Goal: Obtain resource: Obtain resource

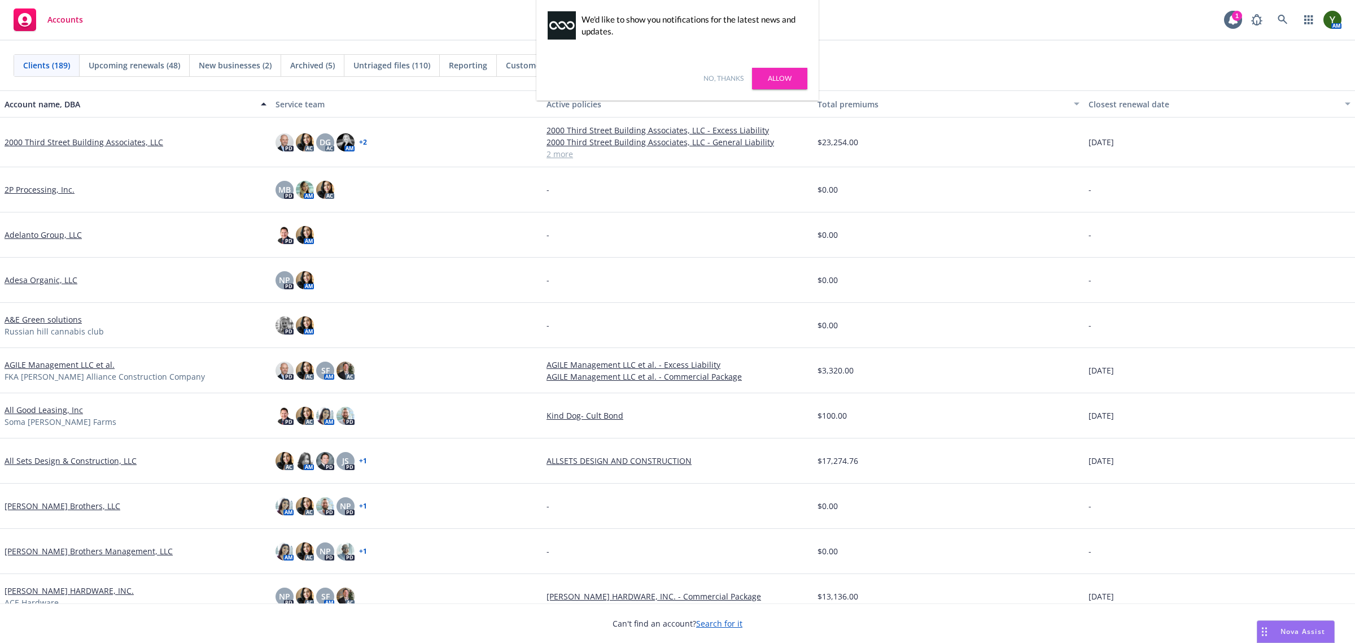
click at [721, 80] on link "No, thanks" at bounding box center [724, 78] width 40 height 10
click at [1278, 21] on icon at bounding box center [1283, 20] width 10 height 10
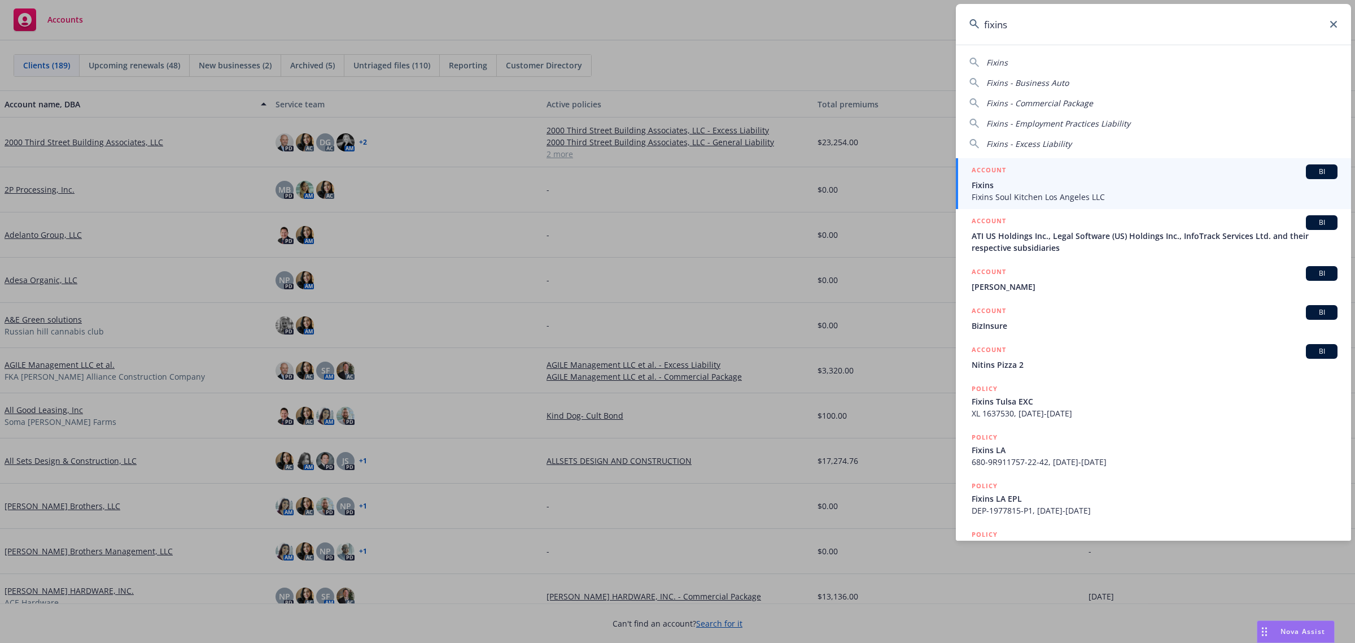
type input "fixins"
click at [1122, 174] on div "ACCOUNT BI" at bounding box center [1155, 171] width 366 height 15
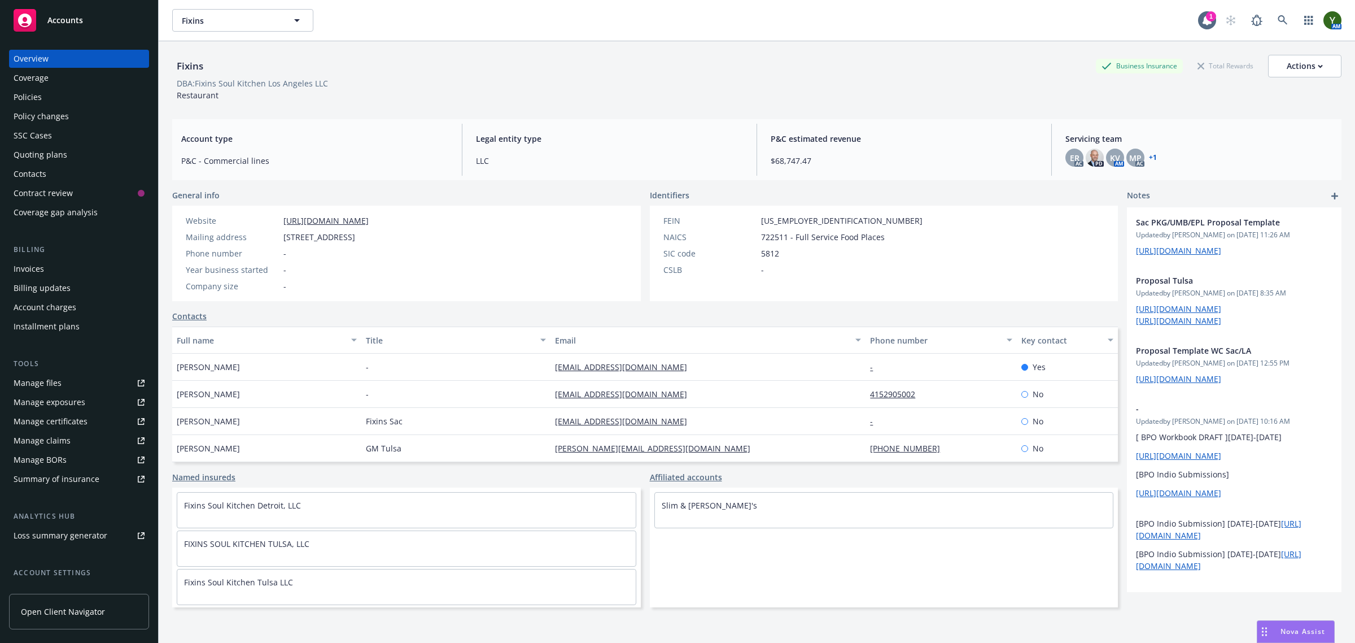
click at [65, 157] on div "Quoting plans" at bounding box center [41, 155] width 54 height 18
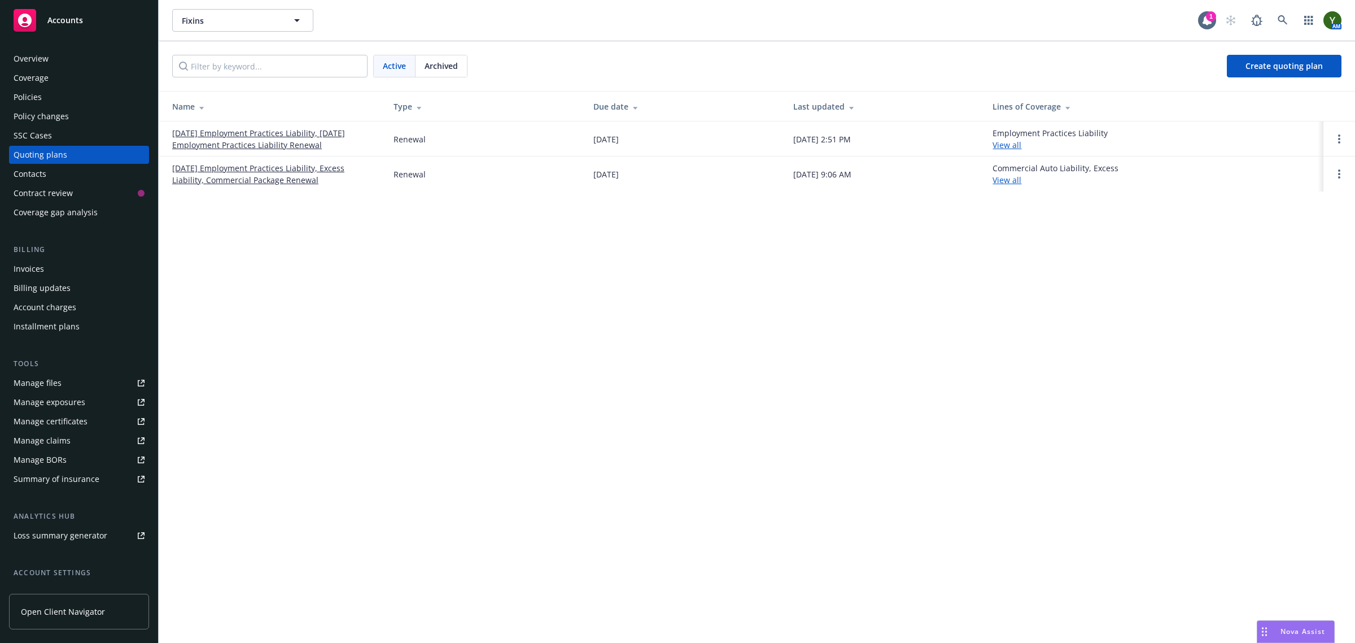
click at [457, 66] on span "Archived" at bounding box center [441, 66] width 33 height 12
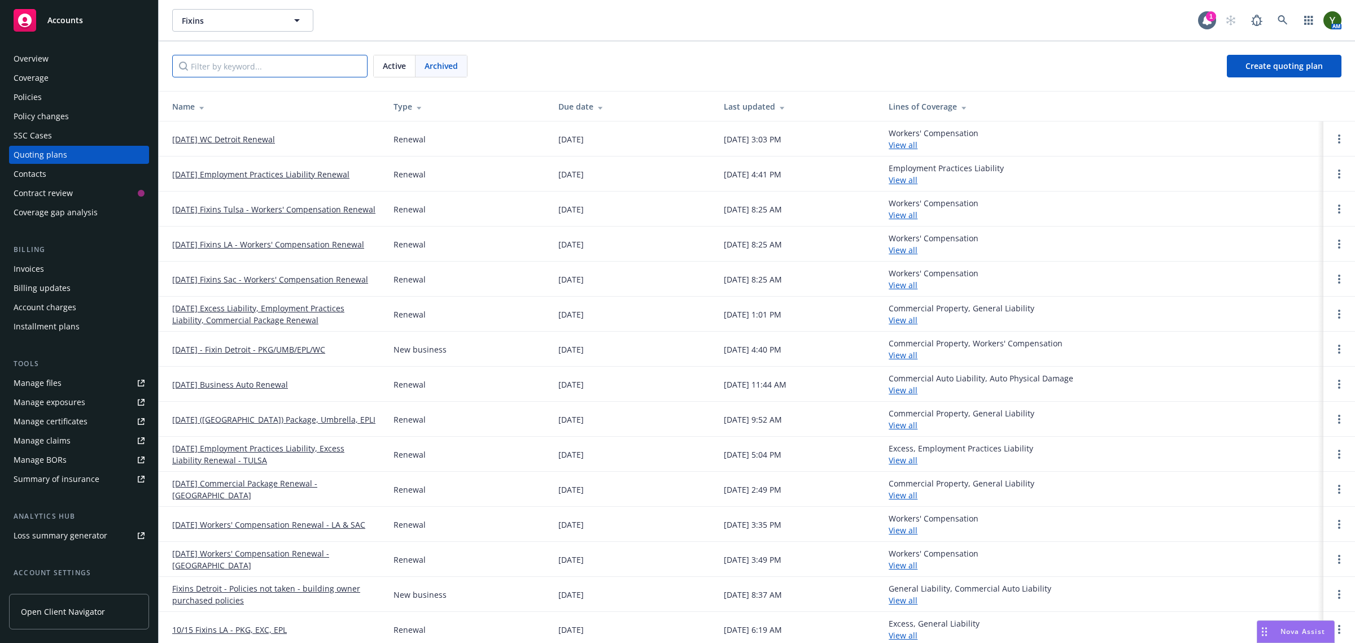
click at [300, 68] on input "Filter by keyword..." at bounding box center [269, 66] width 195 height 23
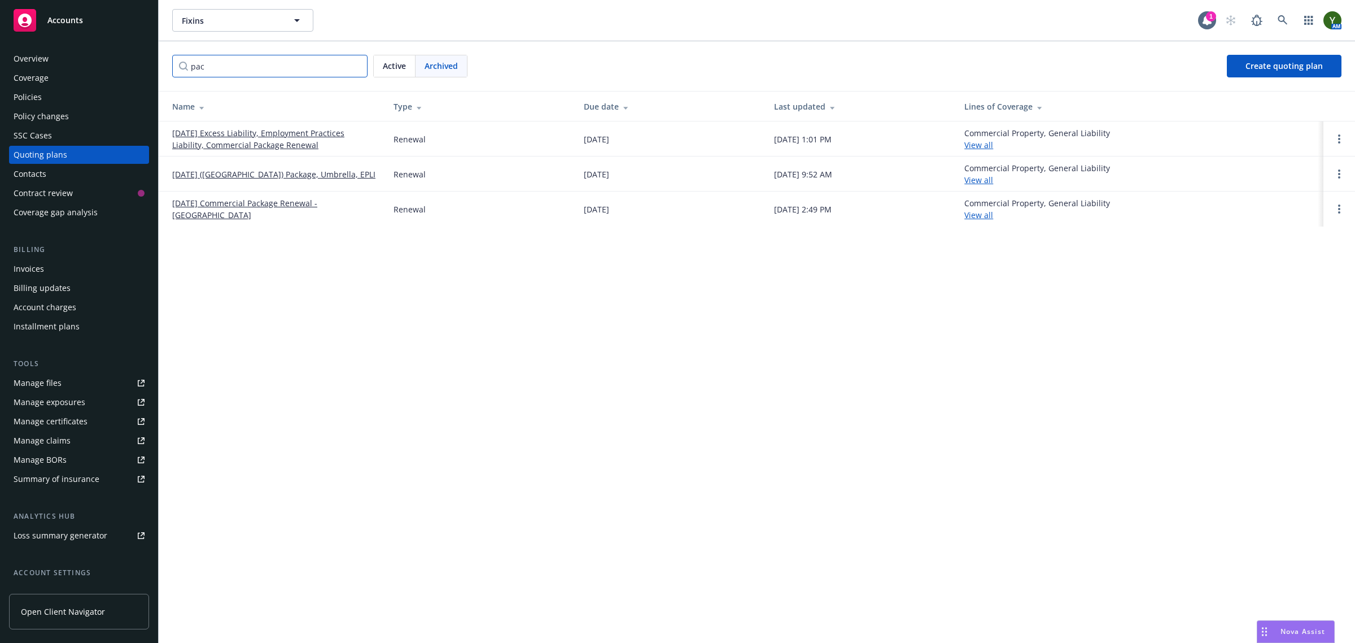
type input "pac"
click at [234, 134] on link "10/15/24 Excess Liability, Employment Practices Liability, Commercial Package R…" at bounding box center [273, 139] width 203 height 24
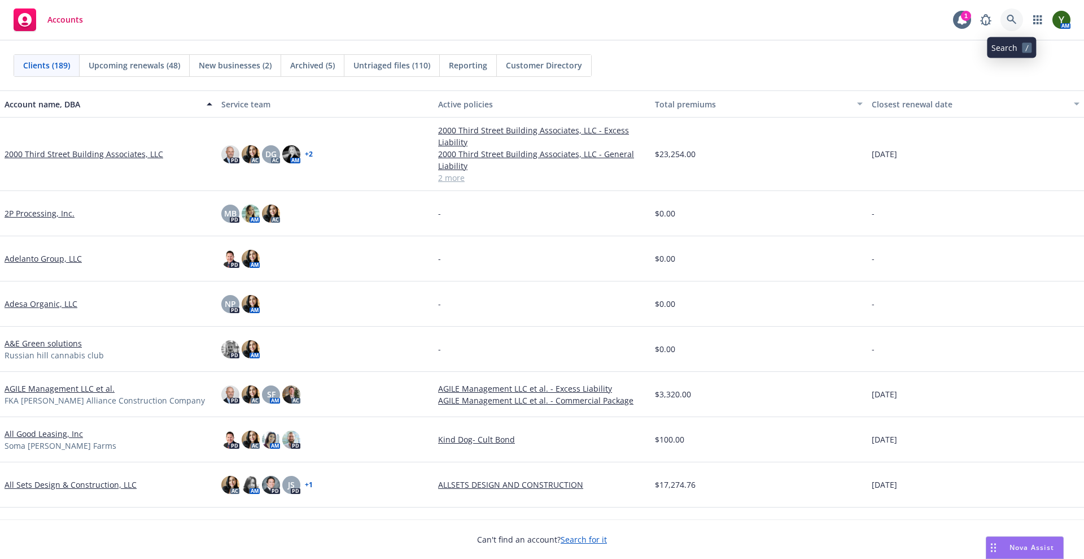
click at [1009, 21] on icon at bounding box center [1012, 20] width 10 height 10
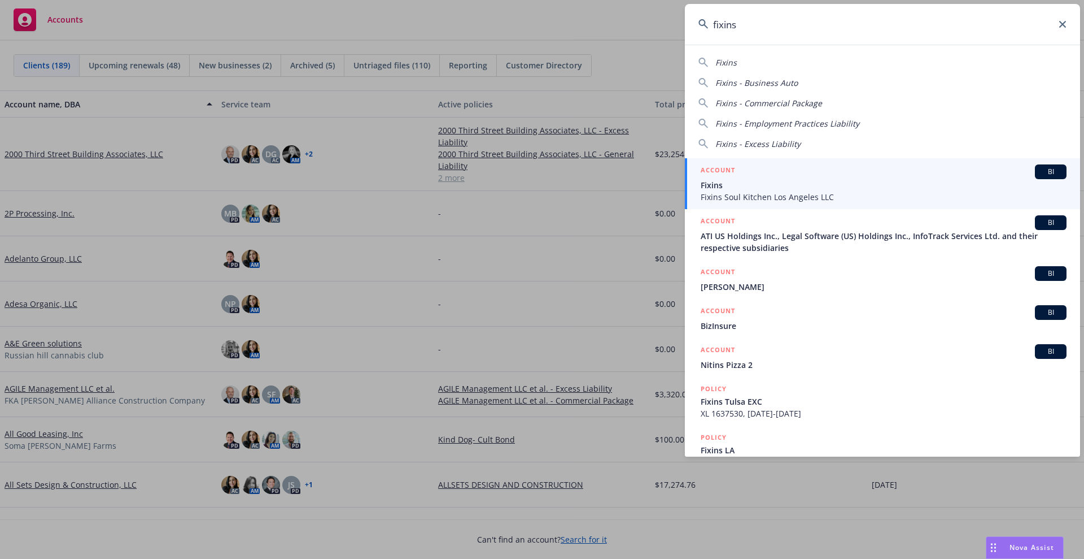
type input "fixins"
click at [798, 171] on div "ACCOUNT BI" at bounding box center [884, 171] width 366 height 15
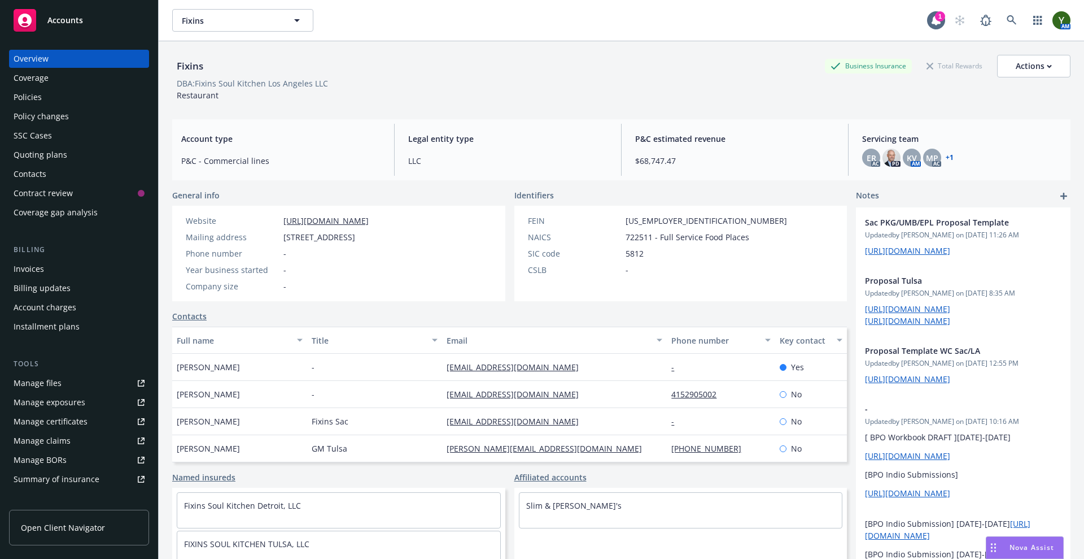
click at [64, 149] on div "Quoting plans" at bounding box center [41, 155] width 54 height 18
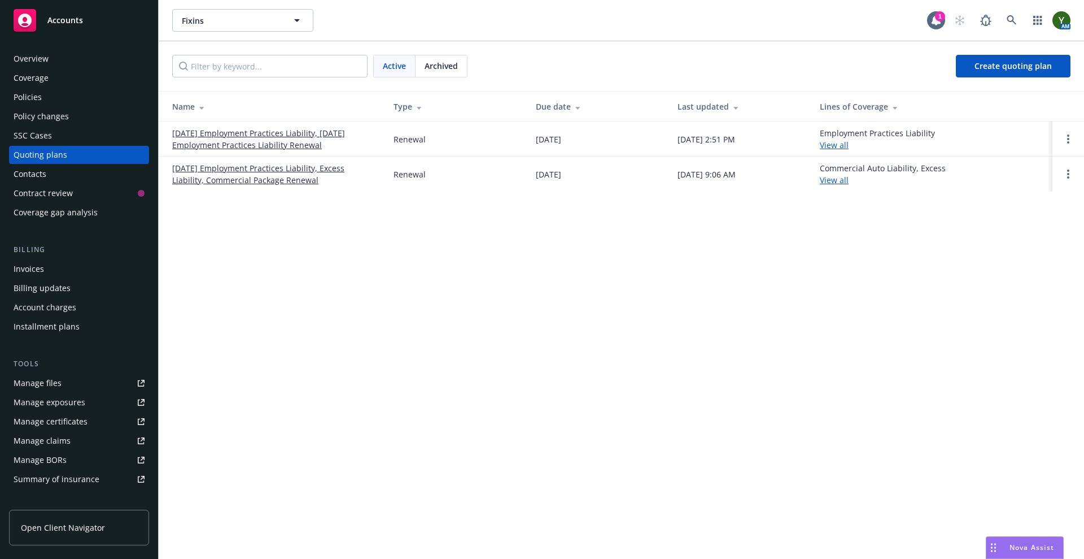
click at [238, 165] on link "[DATE] Employment Practices Liability, Excess Liability, Commercial Package Ren…" at bounding box center [273, 174] width 203 height 24
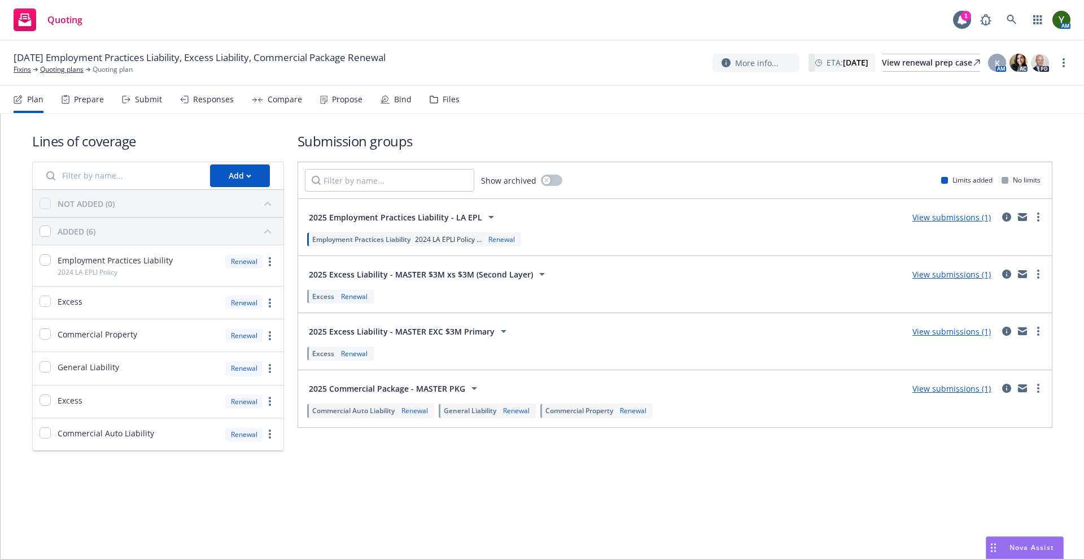
click at [444, 101] on div "Files" at bounding box center [451, 99] width 17 height 9
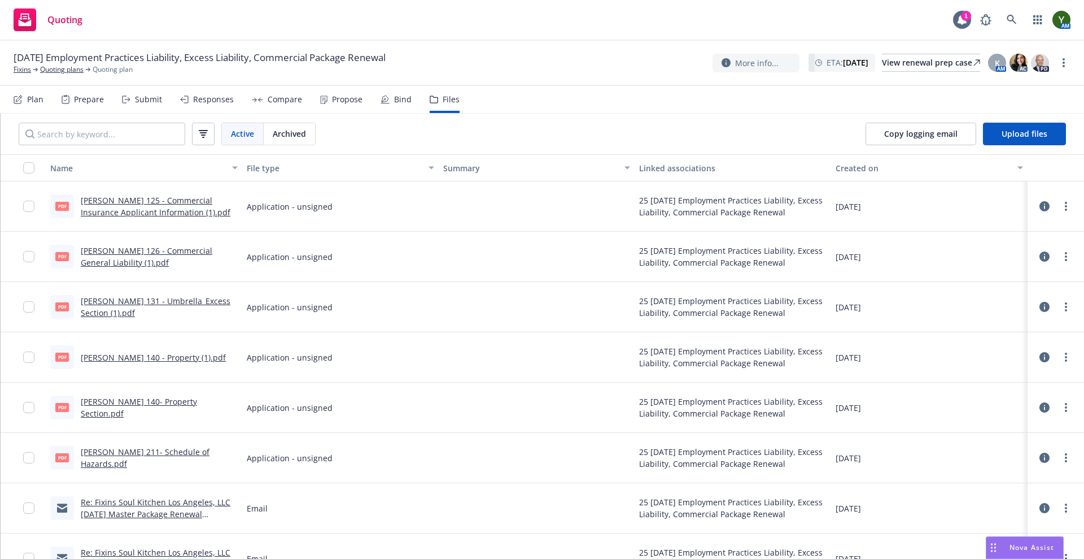
click at [141, 351] on div "ACORD 140 - Property (1).pdf" at bounding box center [153, 357] width 145 height 12
click at [134, 357] on link "ACORD 140 - Property (1).pdf" at bounding box center [153, 357] width 145 height 11
click at [133, 404] on link "ACORD 140- Property Section.pdf" at bounding box center [139, 407] width 116 height 23
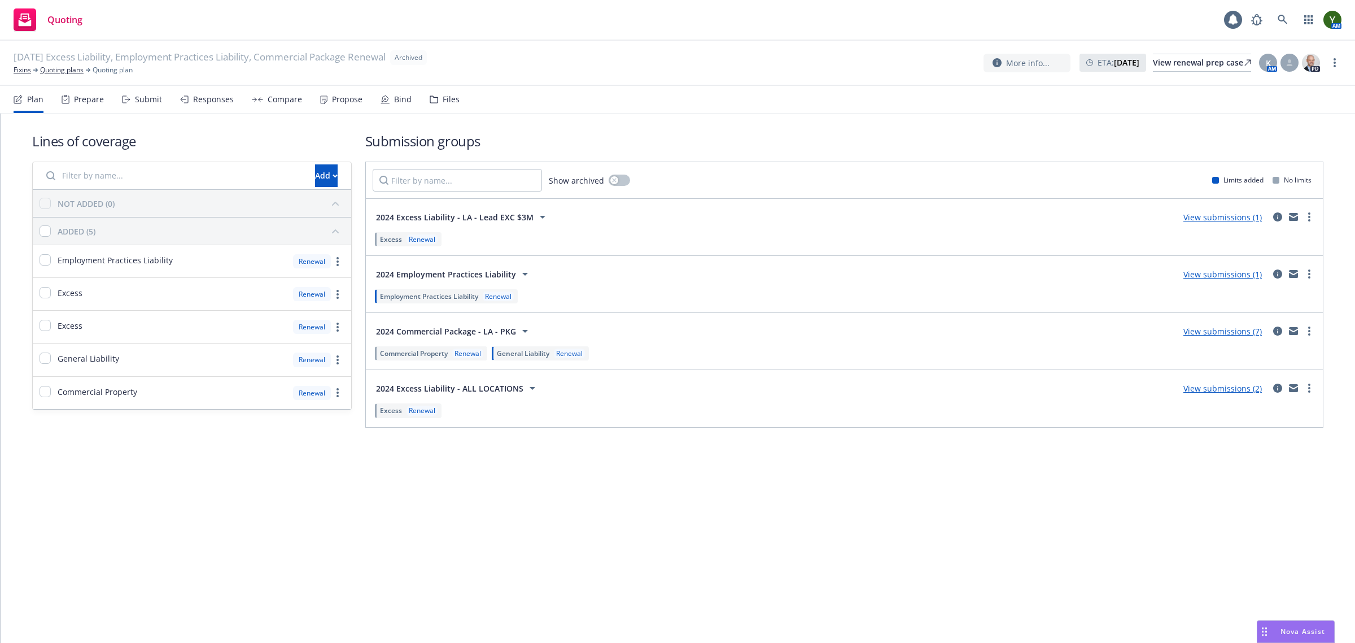
click at [444, 95] on div "Files" at bounding box center [451, 99] width 17 height 9
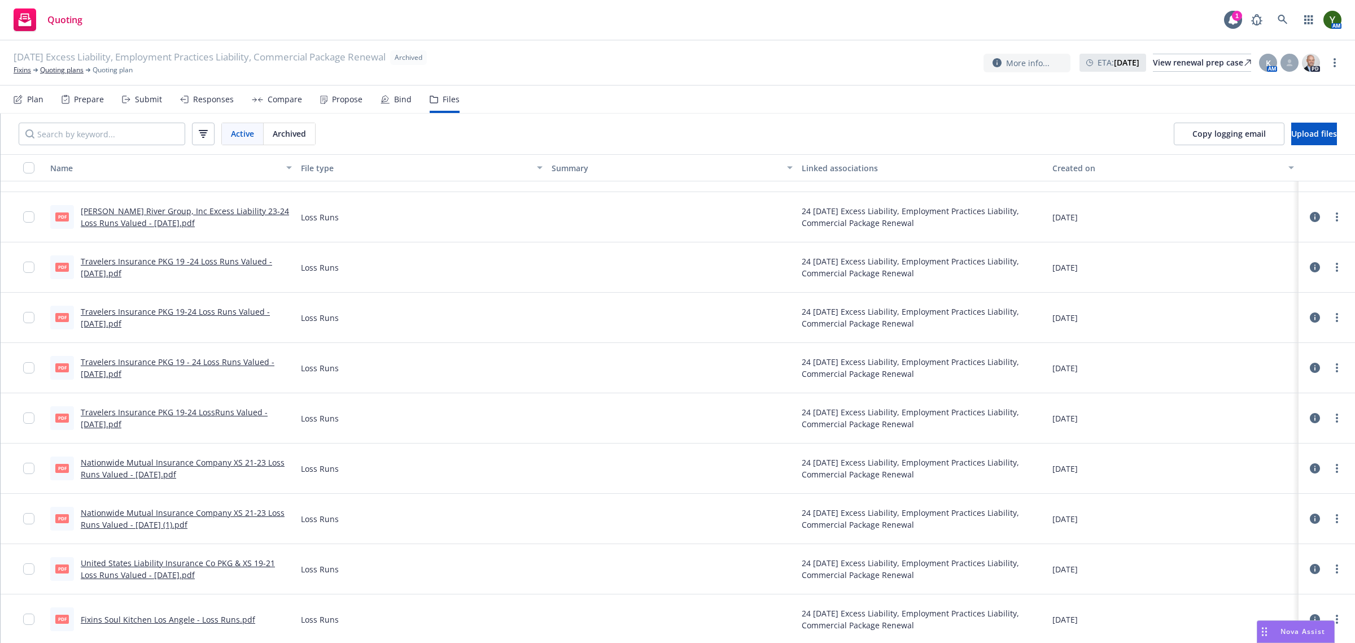
scroll to position [4218, 0]
click at [128, 137] on input "Search by keyword..." at bounding box center [102, 134] width 167 height 23
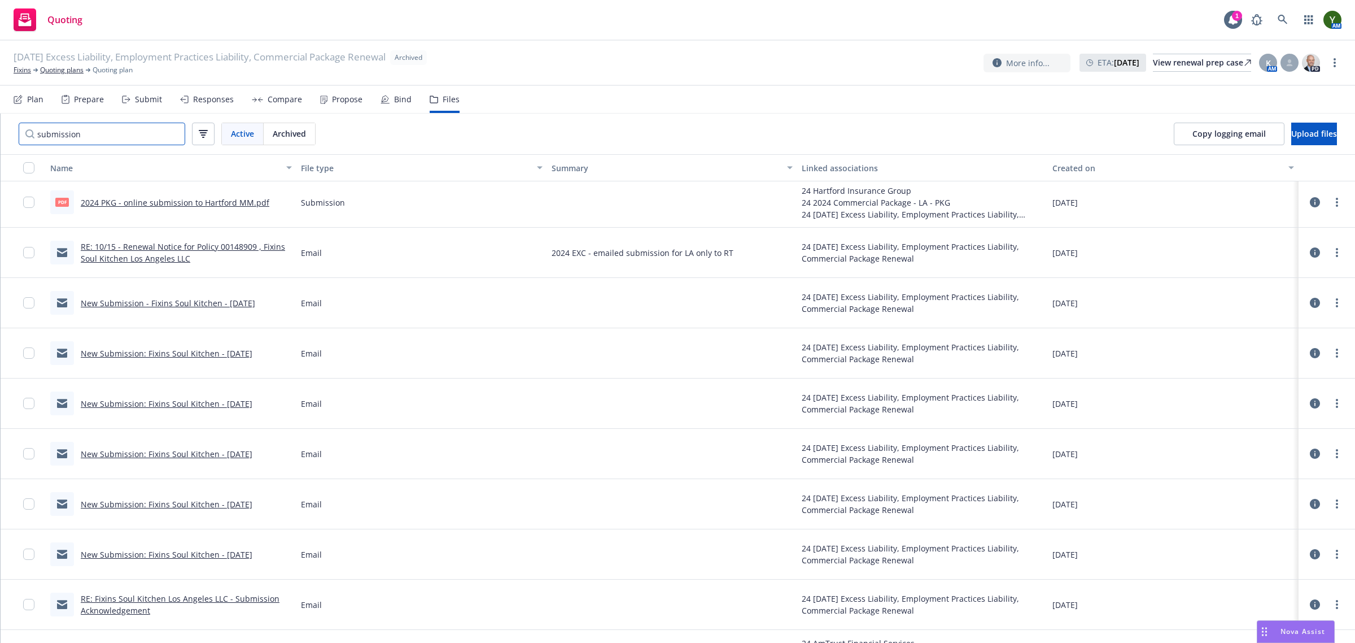
scroll to position [0, 0]
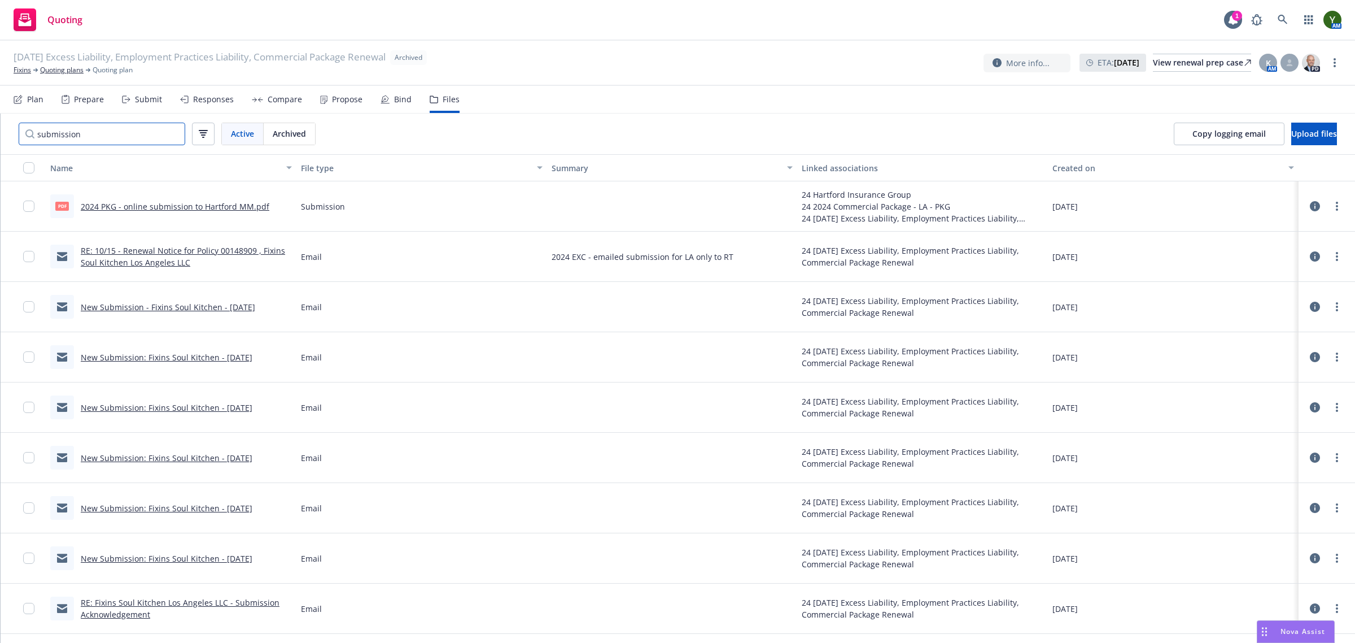
type input "submission"
click at [229, 206] on link "2024 PKG - online submission to Hartford MM.pdf" at bounding box center [175, 206] width 189 height 11
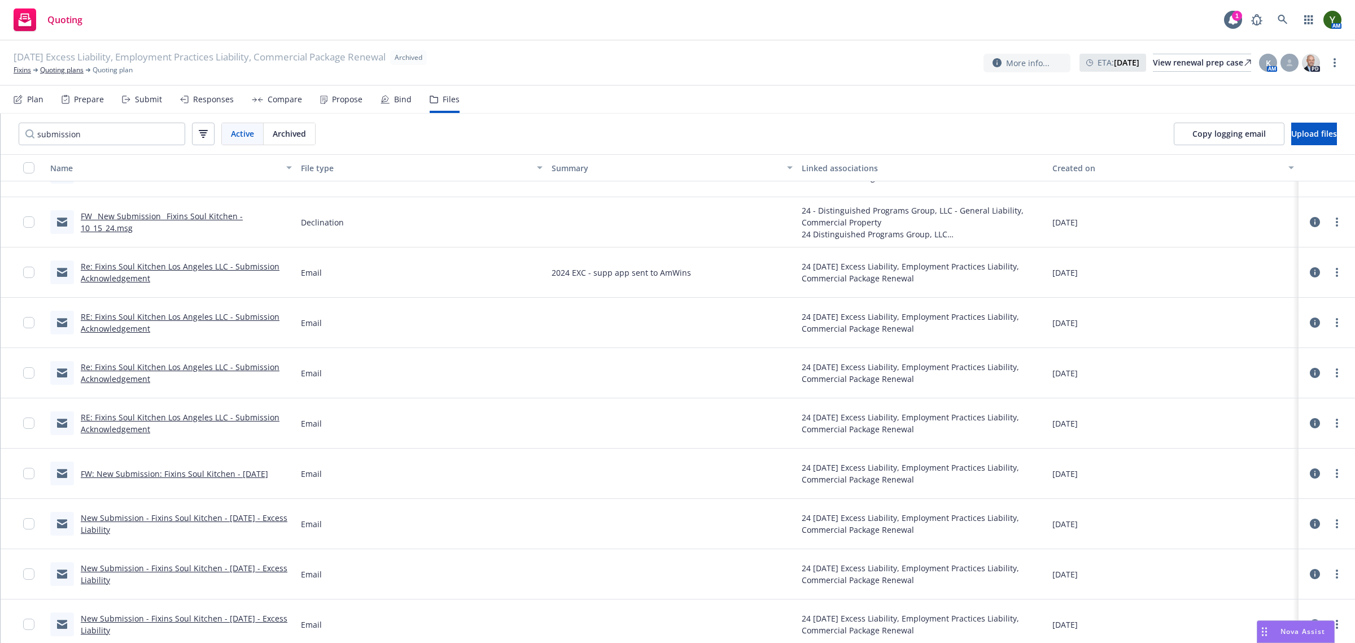
scroll to position [639, 0]
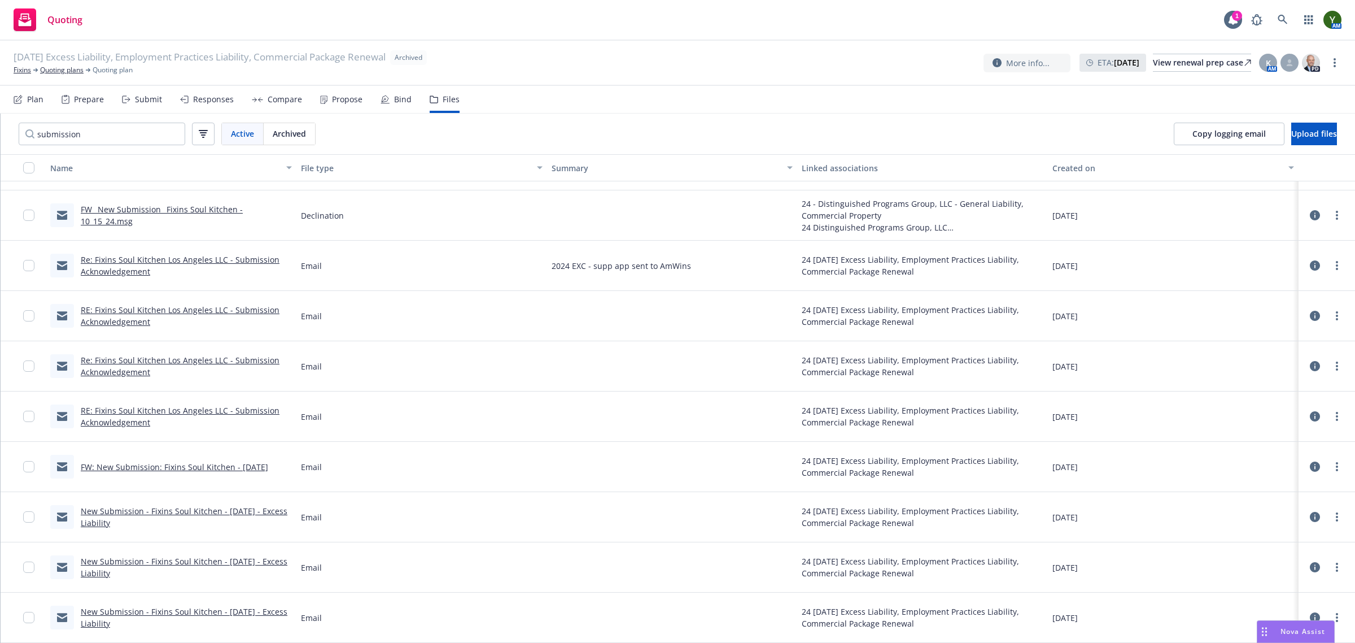
click at [173, 614] on link "New Submission - Fixins Soul Kitchen - 10/15/24 - Excess Liability" at bounding box center [184, 617] width 207 height 23
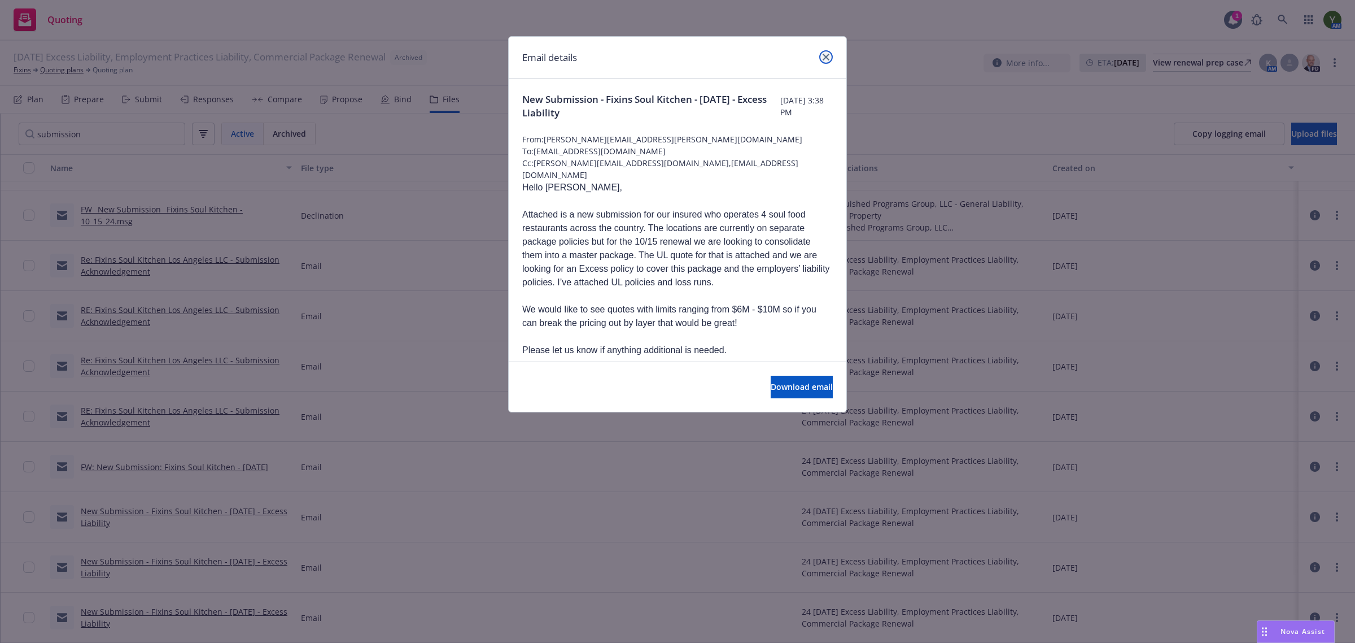
click at [827, 55] on icon "close" at bounding box center [826, 57] width 7 height 7
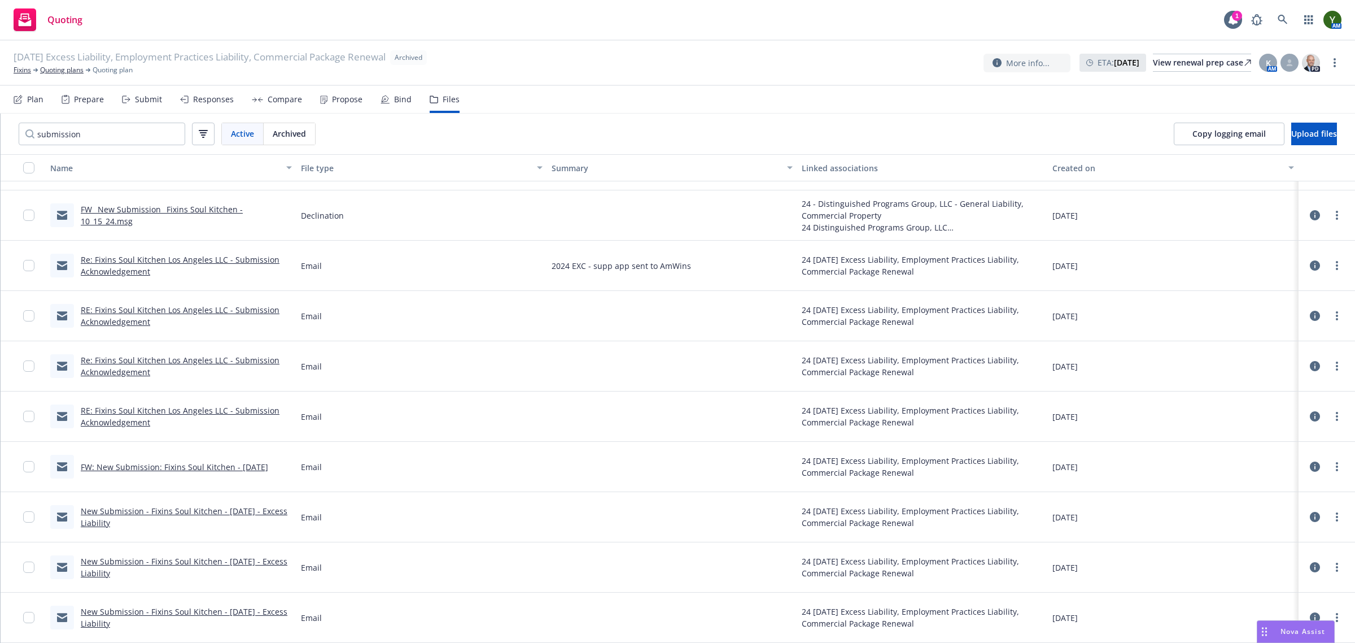
click at [215, 461] on link "FW: New Submission: Fixins Soul Kitchen - 10/15/24" at bounding box center [174, 466] width 187 height 11
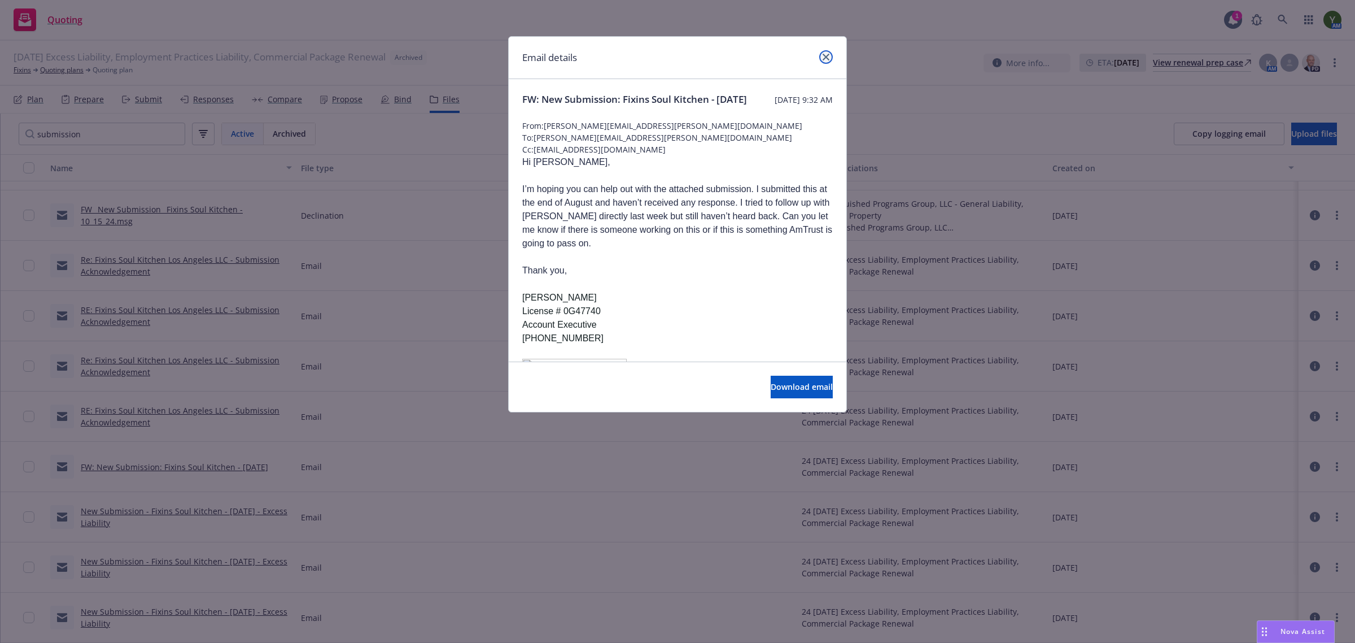
click at [828, 54] on icon "close" at bounding box center [826, 57] width 7 height 7
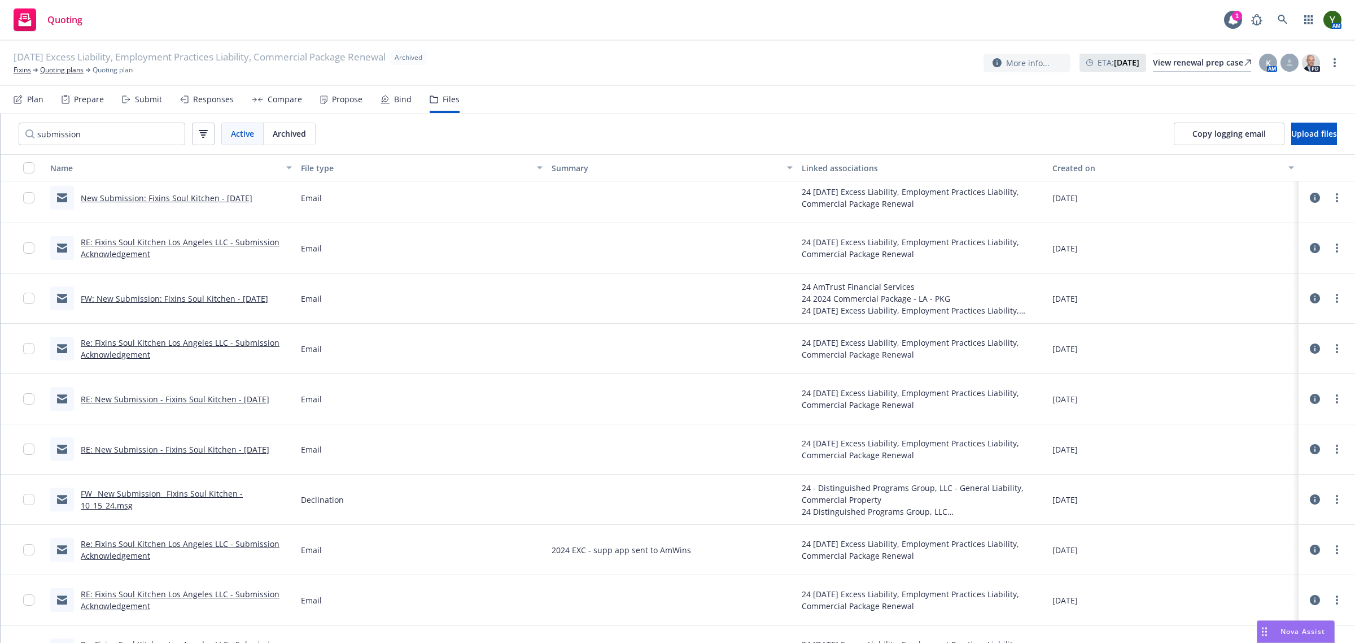
scroll to position [309, 0]
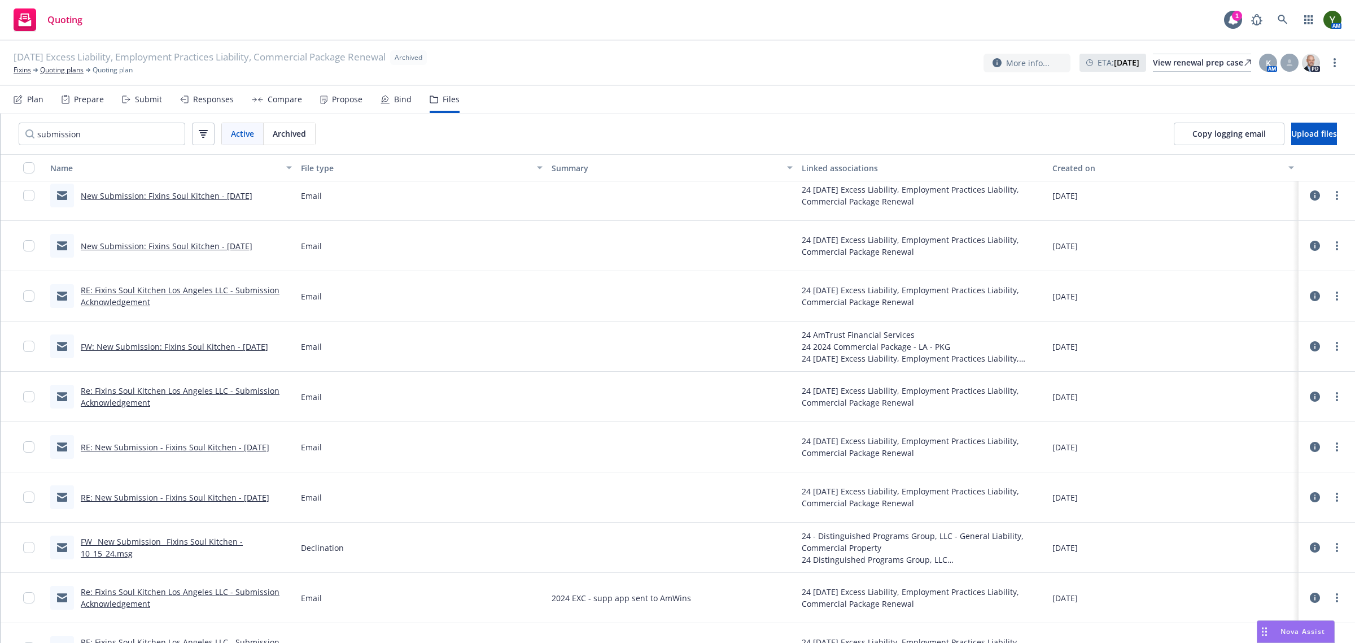
click at [176, 343] on link "FW: New Submission: Fixins Soul Kitchen - 10/15/24" at bounding box center [174, 346] width 187 height 11
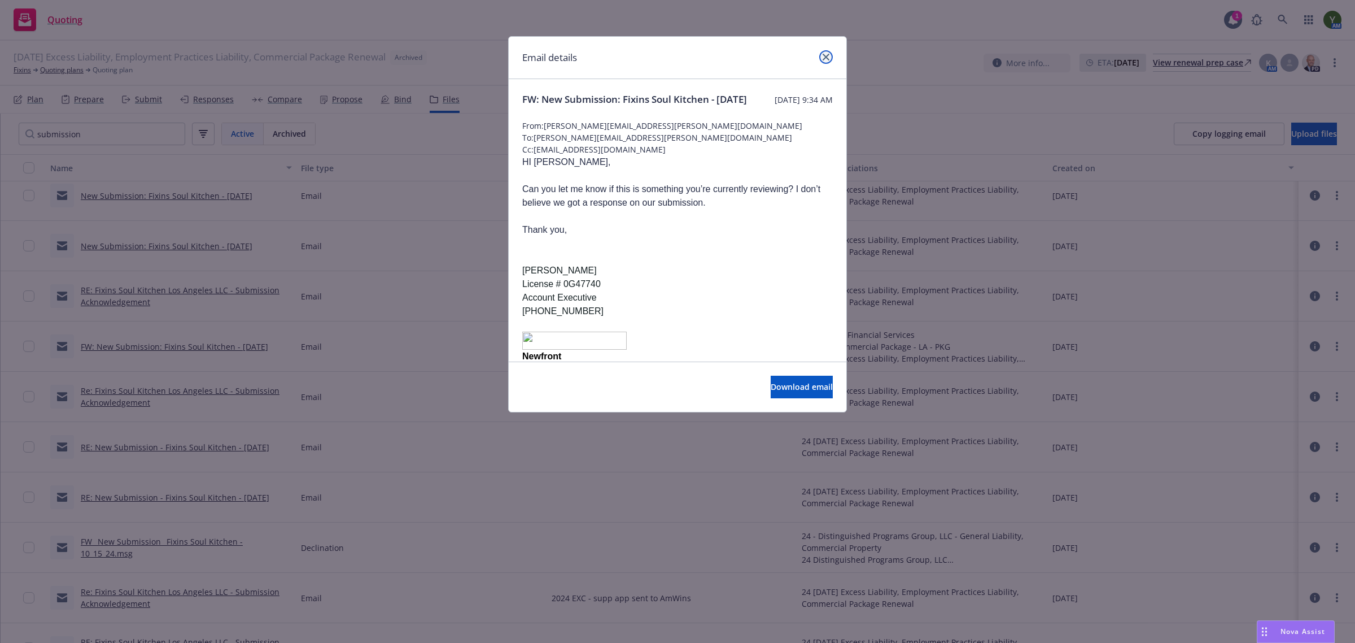
click at [826, 55] on icon "close" at bounding box center [826, 57] width 7 height 7
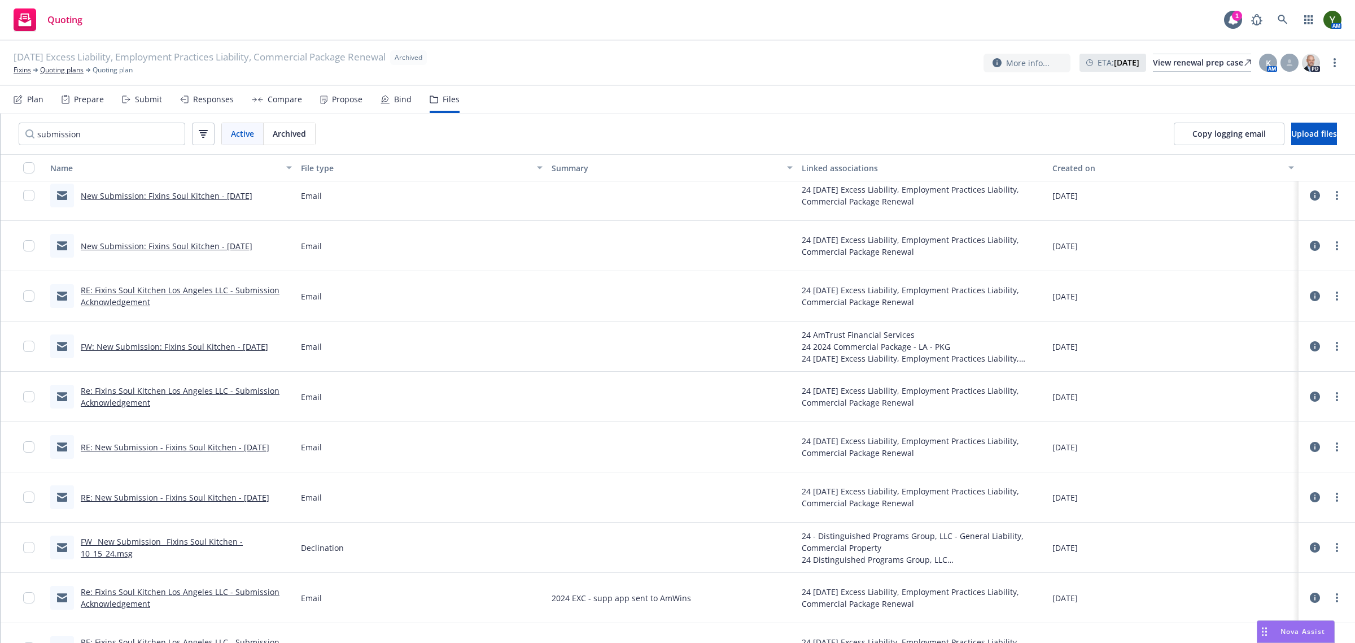
click at [230, 339] on div "FW: New Submission: Fixins Soul Kitchen - 10/15/24" at bounding box center [159, 346] width 218 height 24
click at [216, 350] on link "FW: New Submission: Fixins Soul Kitchen - 10/15/24" at bounding box center [174, 346] width 187 height 11
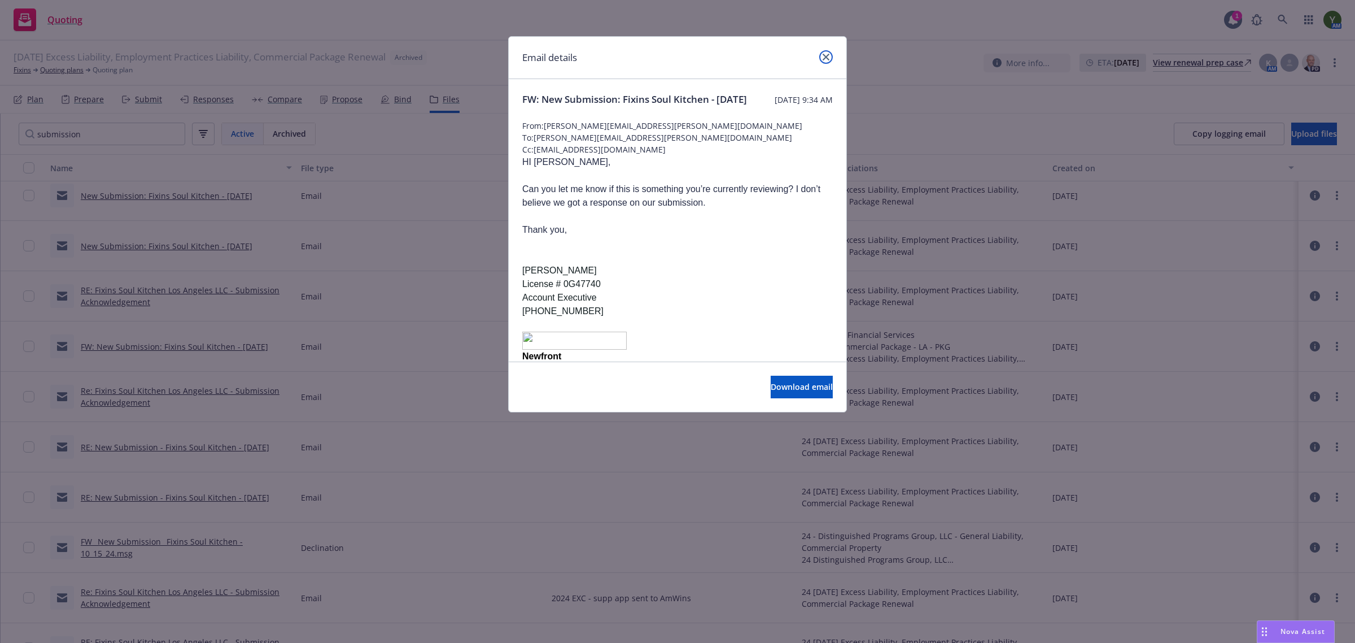
click at [828, 59] on icon "close" at bounding box center [826, 57] width 7 height 7
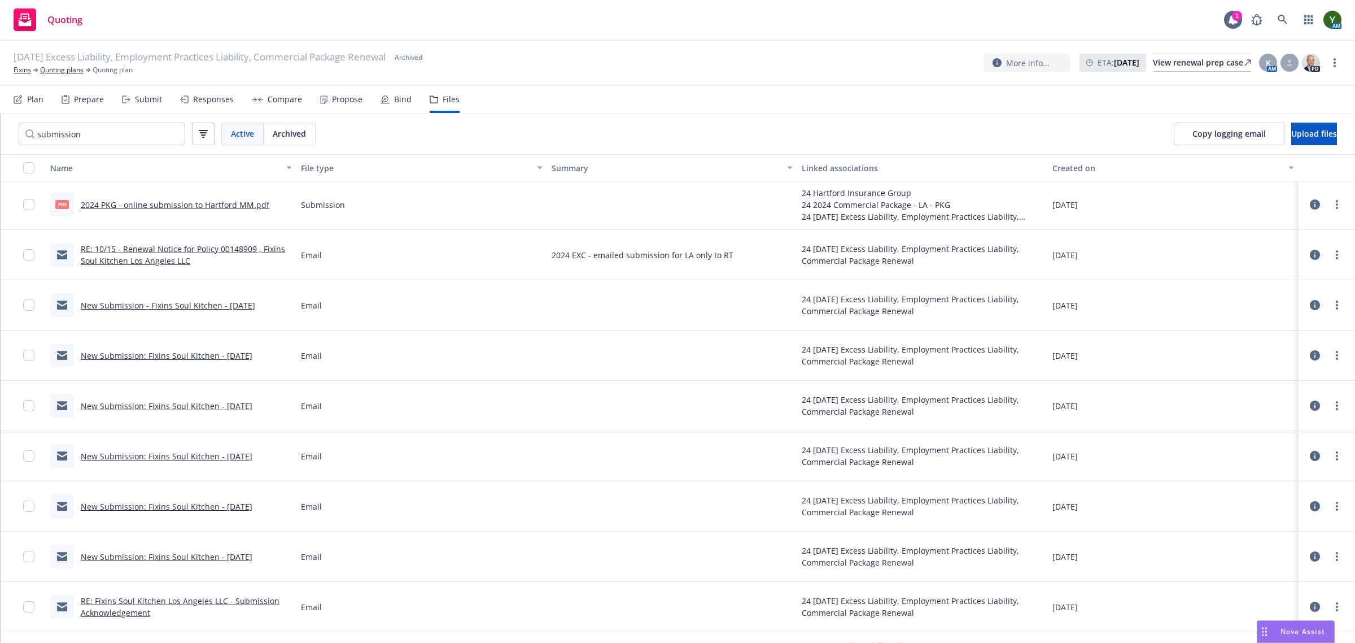
scroll to position [0, 0]
click at [108, 302] on link "New Submission - Fixins Soul Kitchen - 10/15/24" at bounding box center [168, 307] width 175 height 11
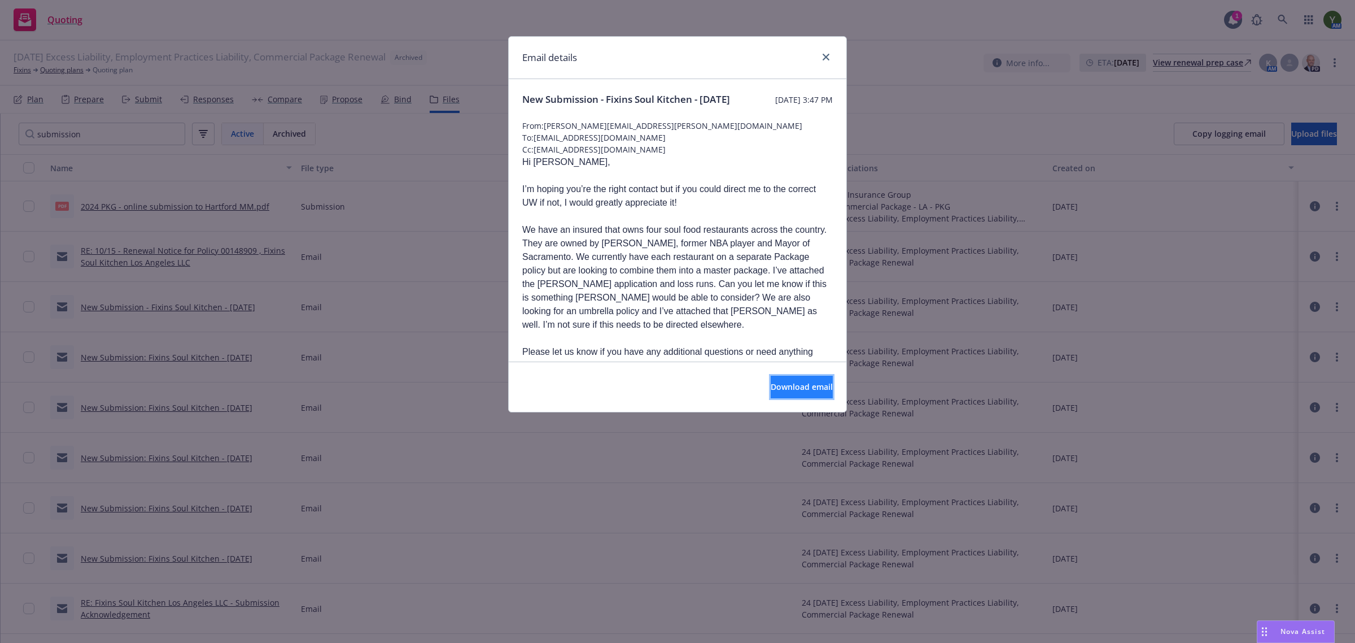
click at [771, 382] on span "Download email" at bounding box center [802, 386] width 62 height 11
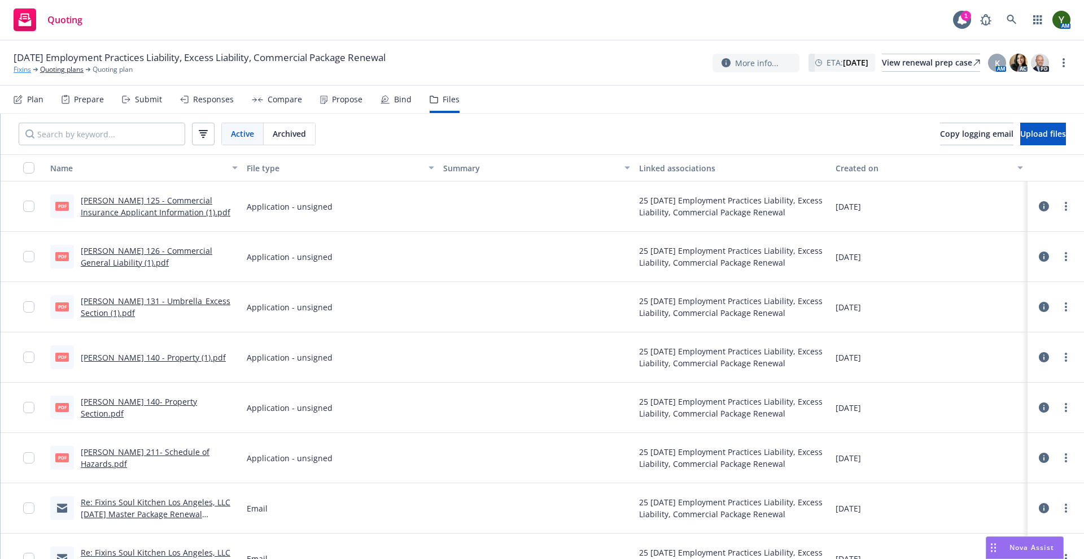
click at [21, 68] on link "Fixins" at bounding box center [23, 69] width 18 height 10
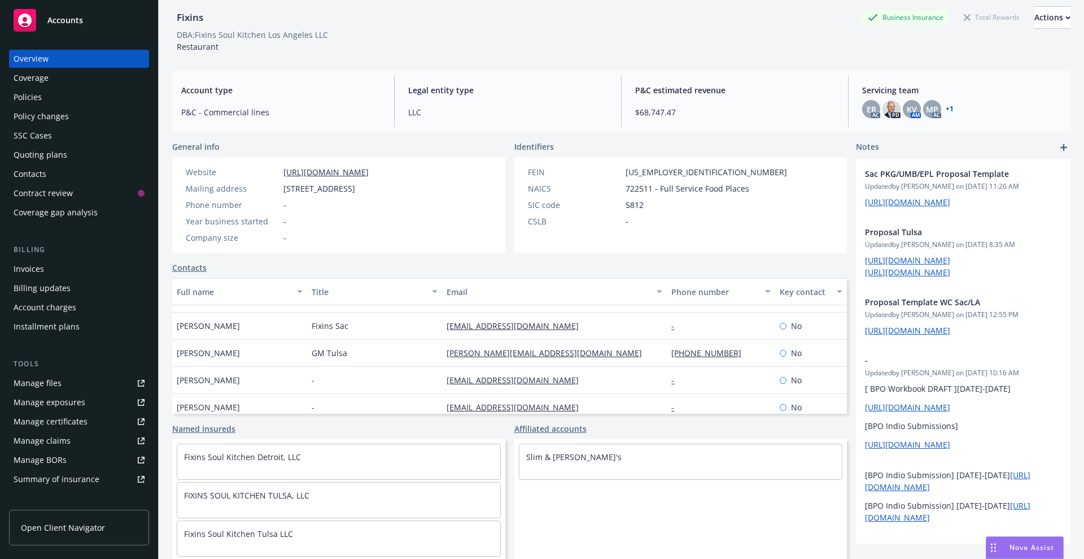
click at [382, 417] on div "General info Website [URL][DOMAIN_NAME] Mailing address [STREET_ADDRESS][PHONE_…" at bounding box center [509, 350] width 675 height 418
